Goal: Transaction & Acquisition: Purchase product/service

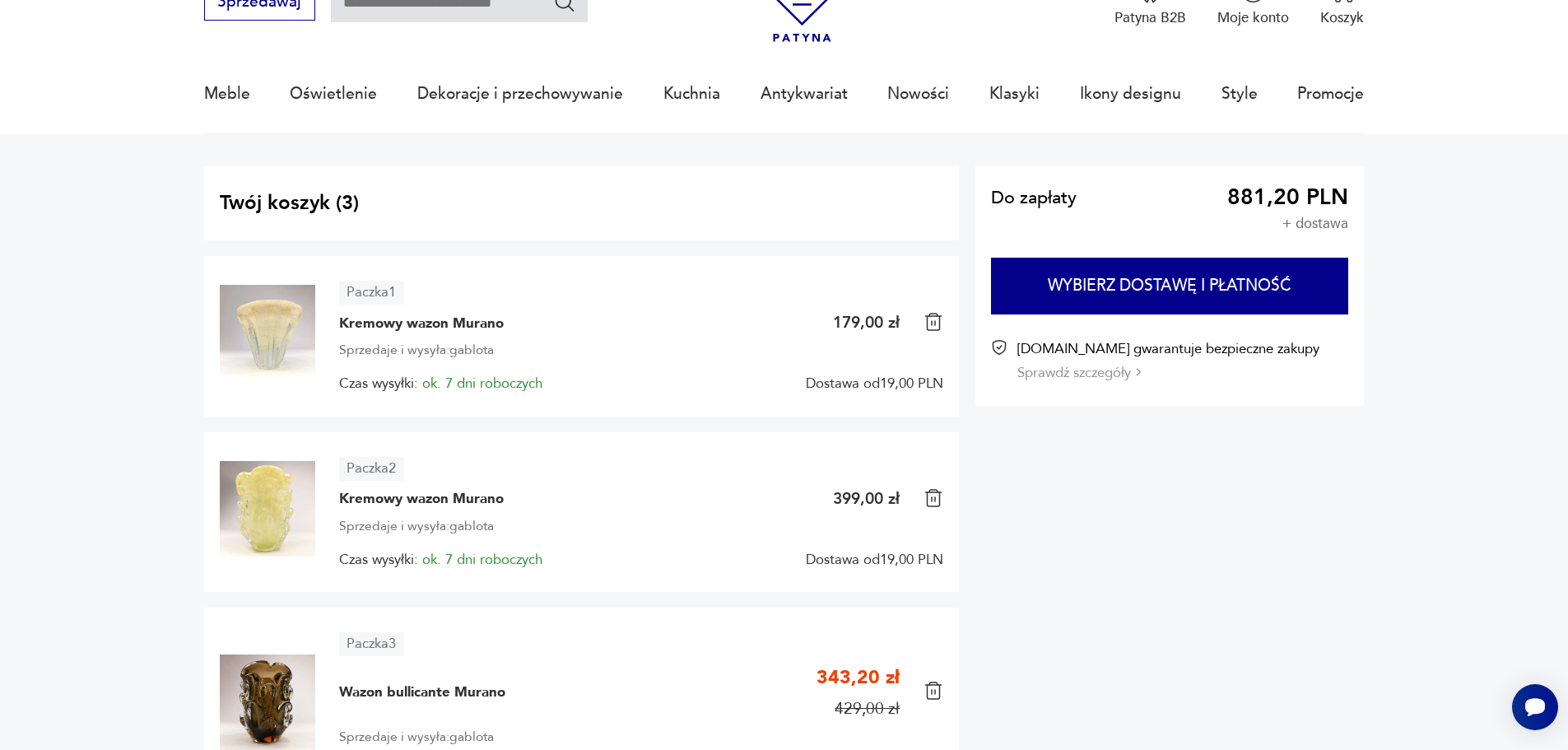
scroll to position [83, 0]
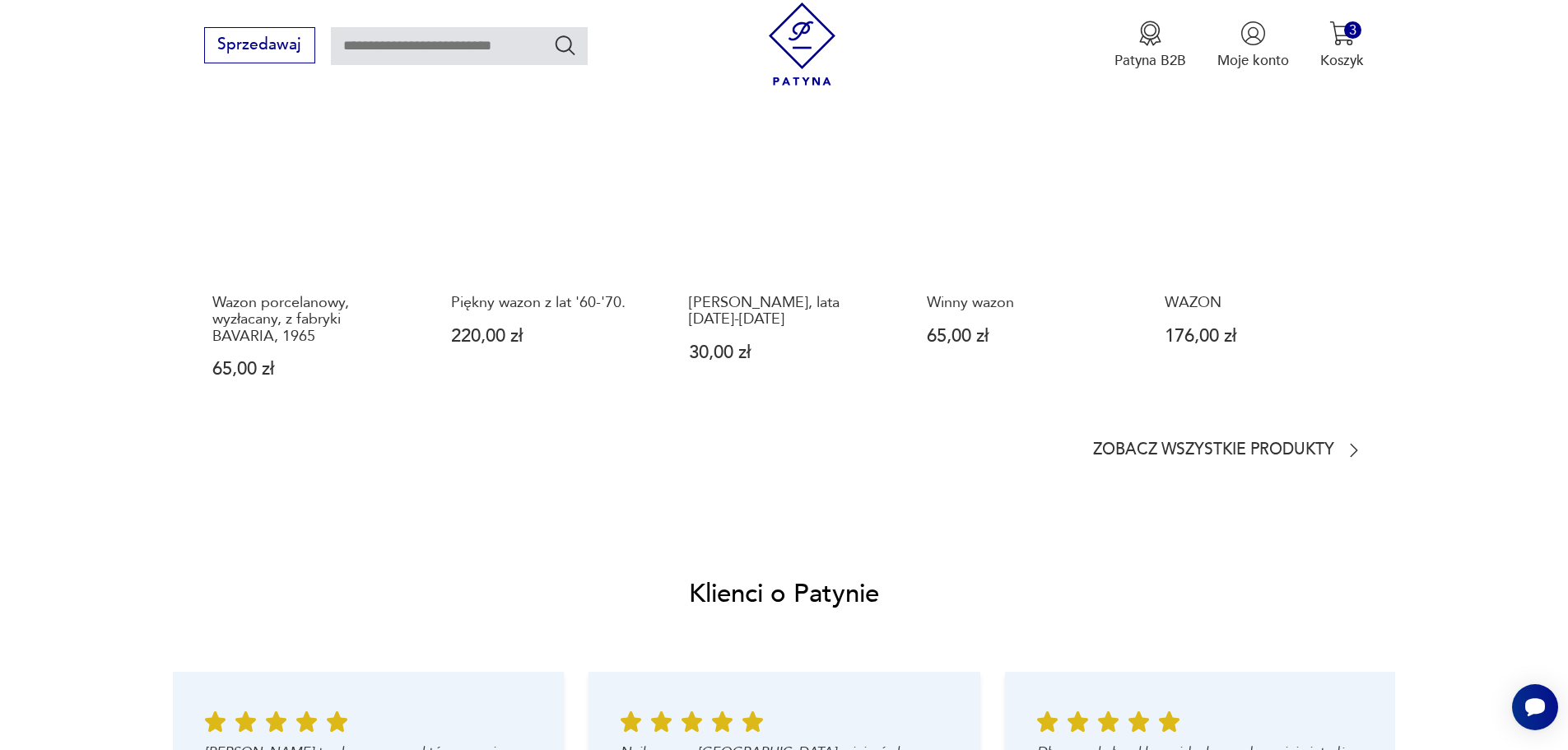
scroll to position [1070, 0]
